Goal: Information Seeking & Learning: Understand process/instructions

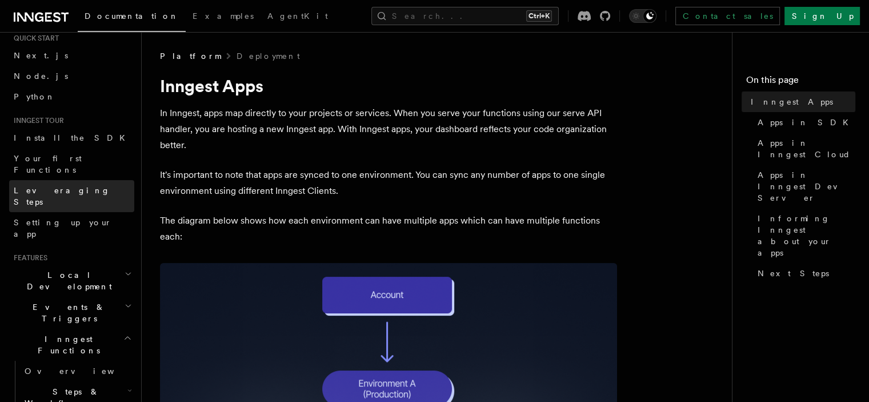
scroll to position [57, 0]
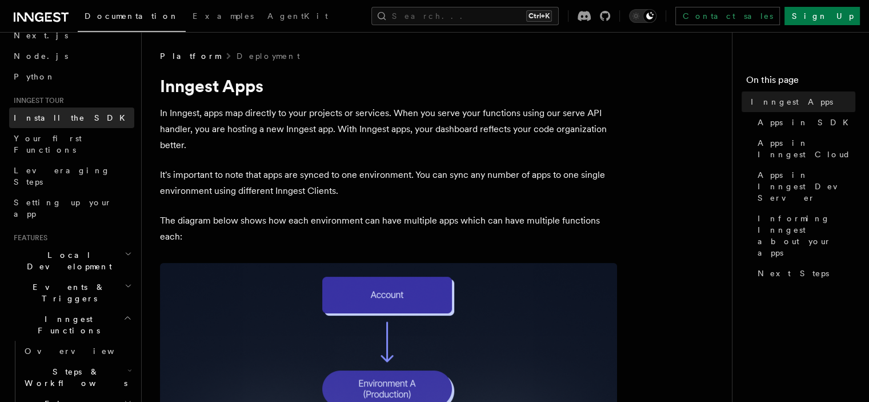
click at [59, 118] on span "Install the SDK" at bounding box center [73, 117] width 118 height 9
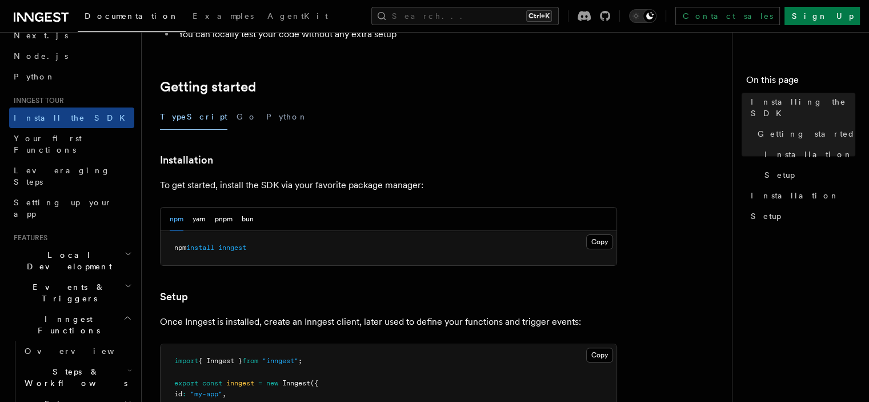
scroll to position [286, 0]
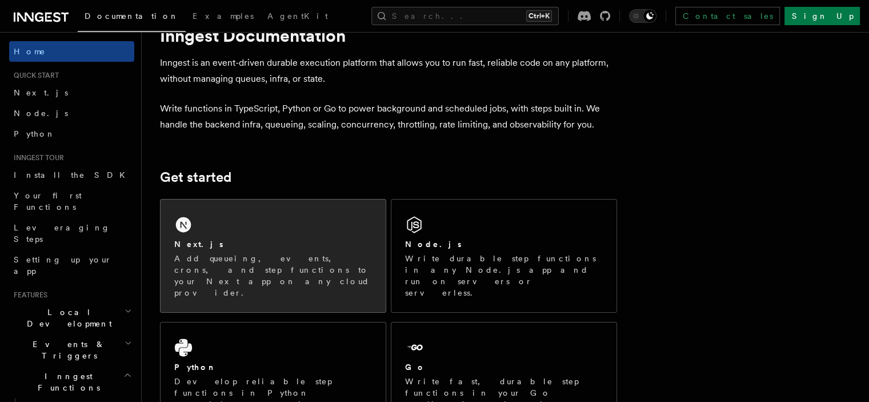
scroll to position [57, 0]
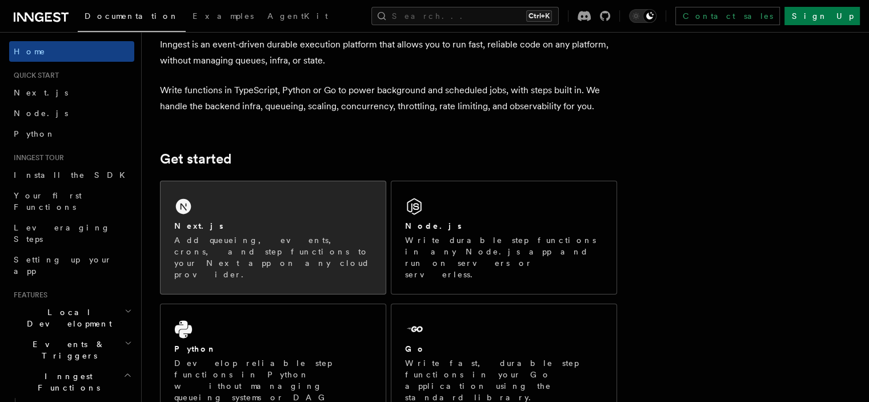
click at [279, 214] on div "Next.js Add queueing, events, crons, and step functions to your Next app on any…" at bounding box center [273, 237] width 225 height 113
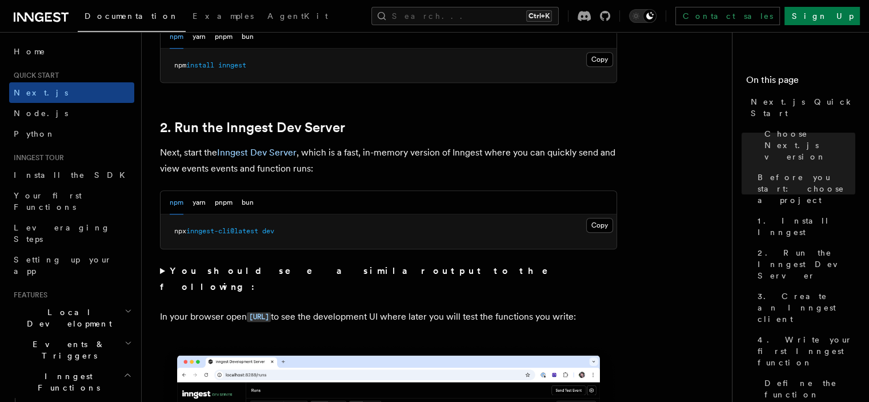
scroll to position [743, 0]
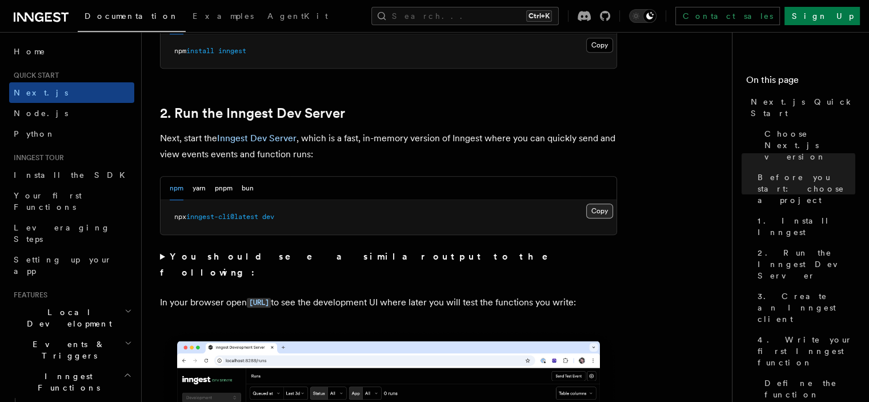
click at [598, 207] on button "Copy Copied" at bounding box center [599, 210] width 27 height 15
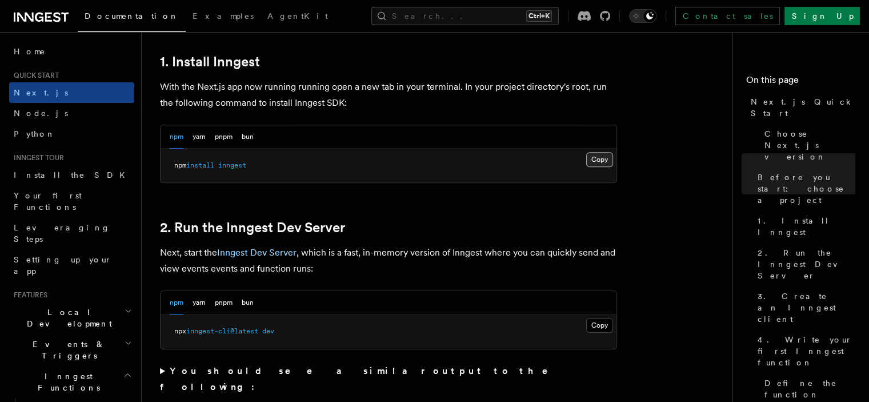
click at [598, 159] on button "Copy Copied" at bounding box center [599, 159] width 27 height 15
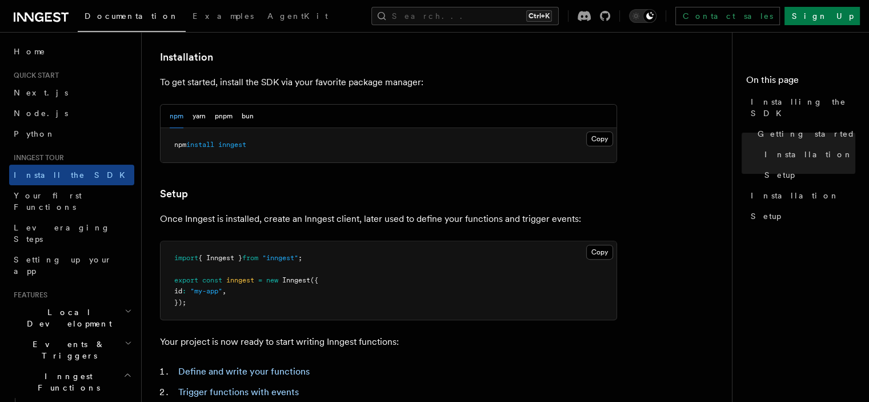
scroll to position [171, 0]
